Goal: Task Accomplishment & Management: Use online tool/utility

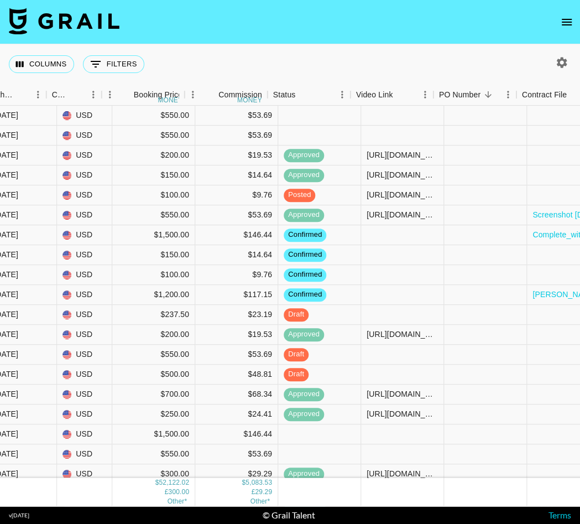
scroll to position [1362, 406]
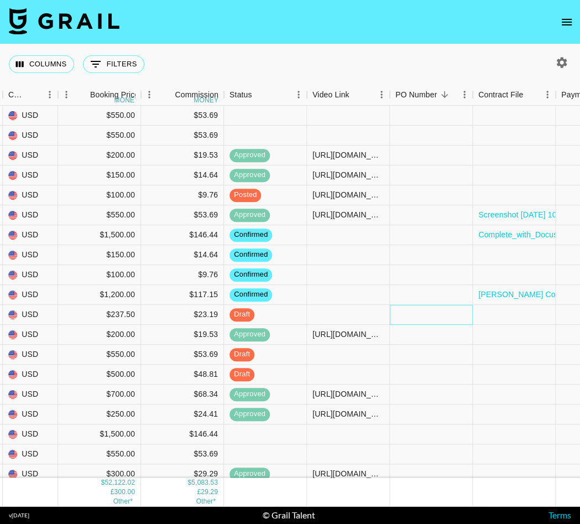
click at [420, 319] on div at bounding box center [431, 315] width 83 height 20
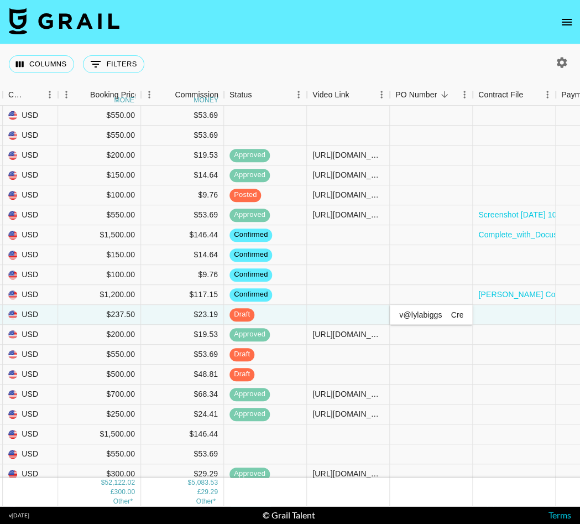
scroll to position [0, 461]
type input "v@lylabiggs Creed Media (All Campaigns) GUNyIk1AZ6WFNH4OAjnZuoeJ0ZL2 Aug '25 US…"
click at [435, 326] on div at bounding box center [431, 335] width 83 height 20
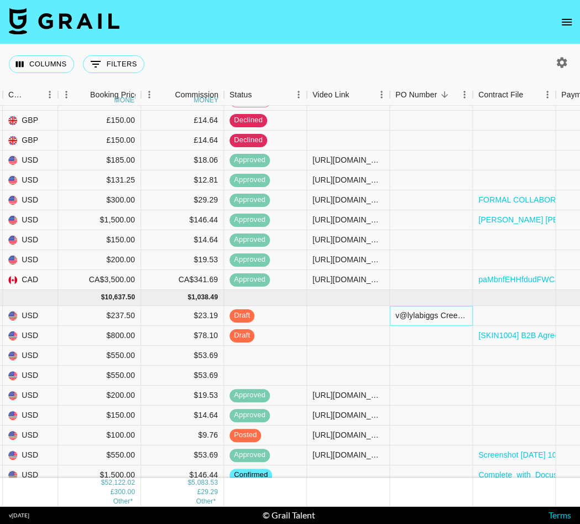
click at [442, 316] on div "v@lylabiggs Creed Media (All Campaigns) GUNyIk1AZ6WFNH4OAjnZuoeJ0ZL2 Aug '25 US…" at bounding box center [430, 315] width 71 height 11
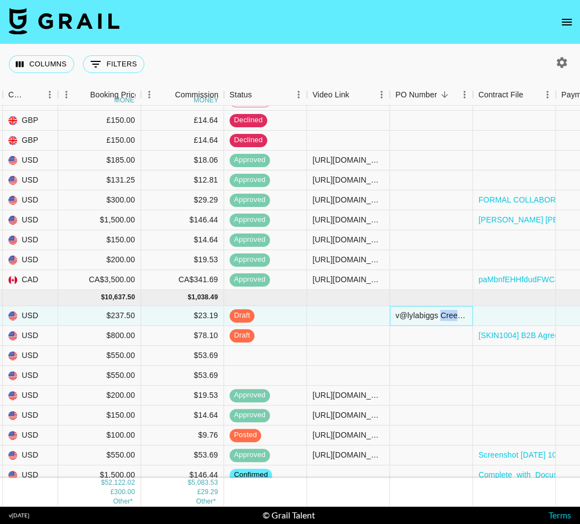
click at [442, 316] on div "v@lylabiggs Creed Media (All Campaigns) GUNyIk1AZ6WFNH4OAjnZuoeJ0ZL2 Aug '25 US…" at bounding box center [430, 315] width 71 height 11
click at [442, 316] on input "v@lylabiggs Creed Media (All Campaigns) GUNyIk1AZ6WFNH4OAjnZuoeJ0ZL2 Aug '25 US…" at bounding box center [430, 315] width 81 height 9
paste input "OuqFMaA"
type input "OuqFMaA"
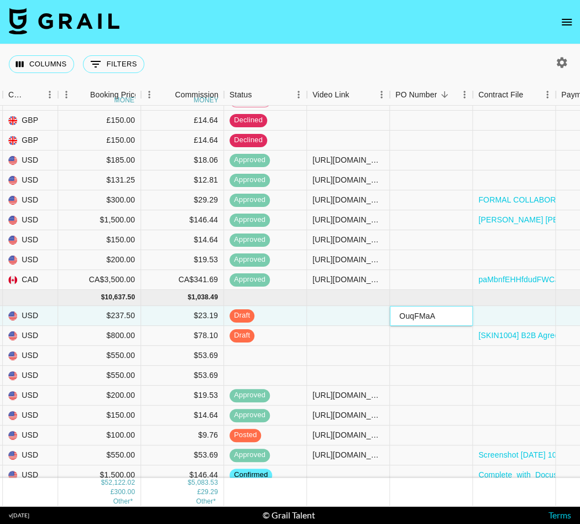
click at [400, 317] on input "OuqFMaA" at bounding box center [430, 315] width 81 height 9
click at [335, 311] on div at bounding box center [348, 316] width 83 height 20
type input "[URL][DOMAIN_NAME]"
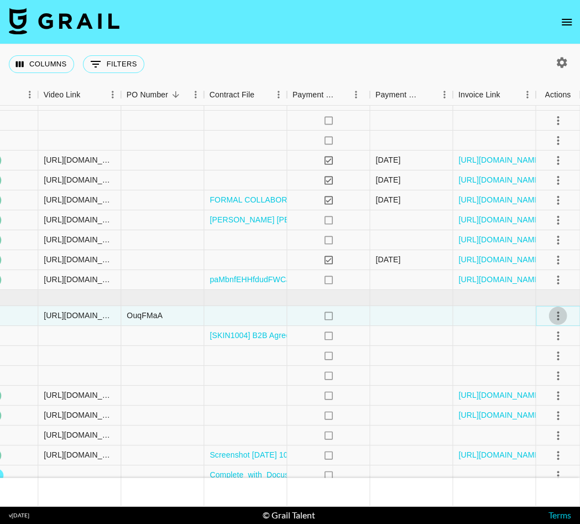
click at [554, 319] on icon "select merge strategy" at bounding box center [557, 315] width 13 height 13
click at [545, 421] on div "Approve" at bounding box center [534, 417] width 34 height 13
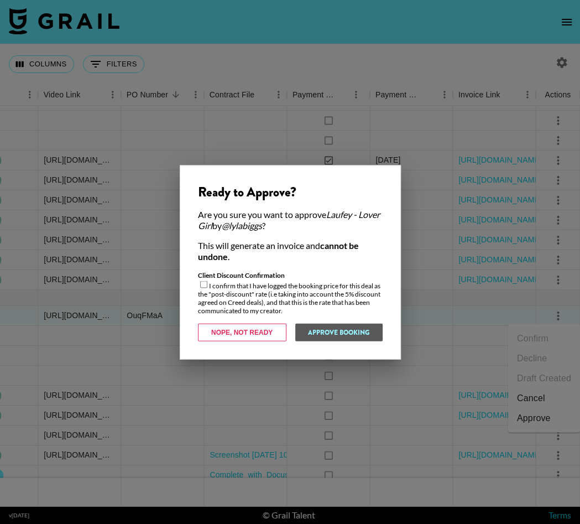
click at [285, 279] on div "Client Discount Confirmation I confirm that I have logged the booking price for…" at bounding box center [290, 292] width 185 height 44
click at [203, 287] on input "checkbox" at bounding box center [203, 283] width 7 height 7
checkbox input "true"
click at [320, 329] on button "Approve Booking" at bounding box center [339, 332] width 88 height 18
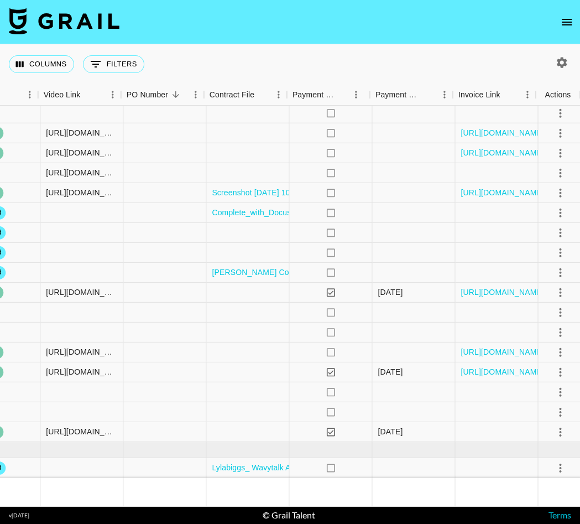
scroll to position [1404, 675]
click at [476, 389] on div at bounding box center [494, 392] width 83 height 20
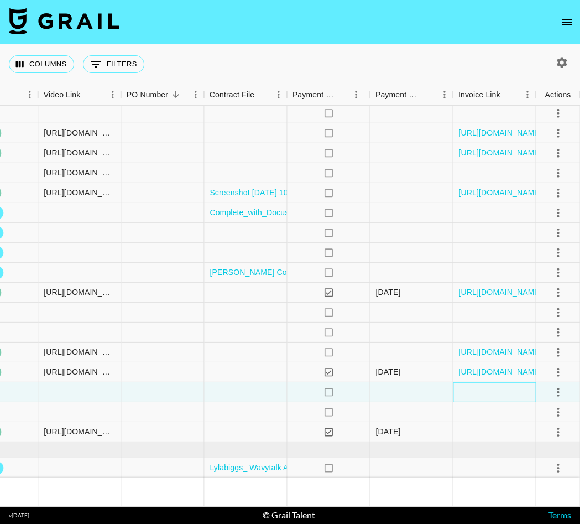
click at [481, 393] on div at bounding box center [494, 392] width 83 height 20
click at [253, 397] on div at bounding box center [245, 392] width 83 height 20
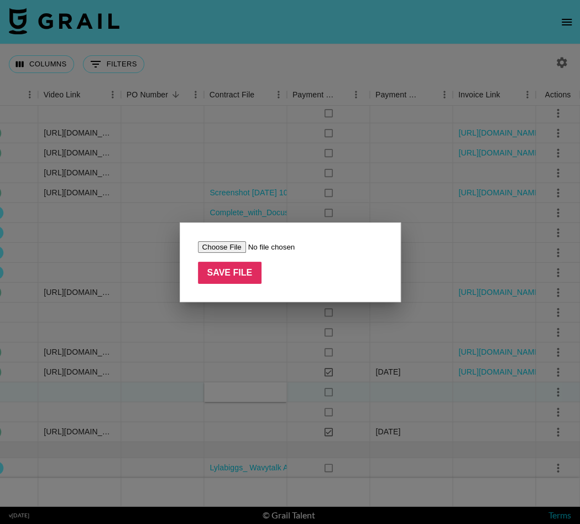
click at [231, 238] on div "Save File" at bounding box center [290, 262] width 221 height 80
click at [238, 247] on input "file" at bounding box center [268, 247] width 140 height 12
type input "C:\fakepath\[PERSON_NAME] - Influencer EIO and Master Campaign Agreement - 2025…"
click at [247, 279] on input "Save File" at bounding box center [230, 273] width 64 height 22
